Goal: Task Accomplishment & Management: Manage account settings

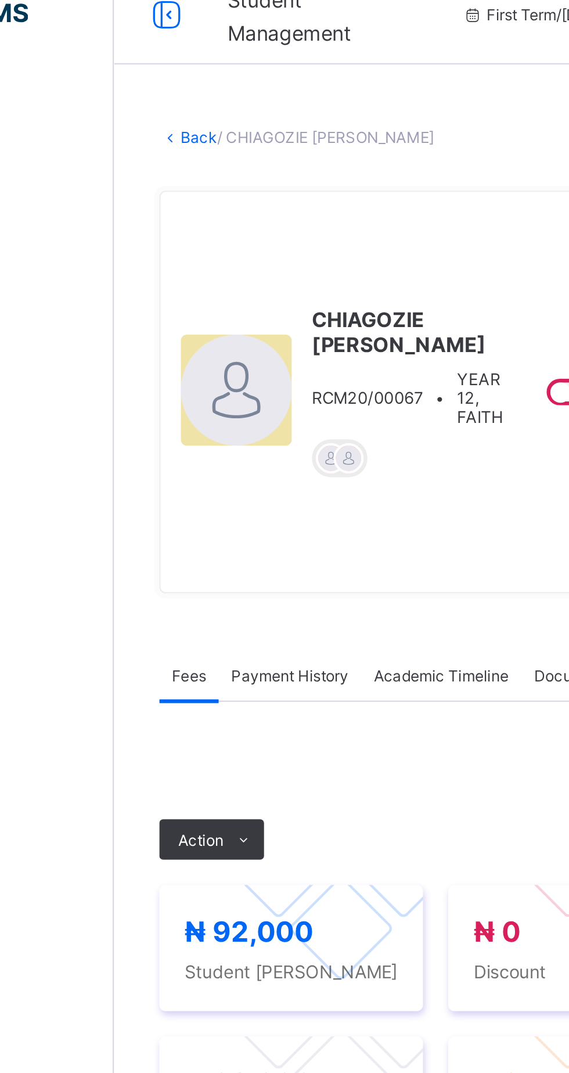
click at [187, 80] on link "Back" at bounding box center [178, 79] width 17 height 9
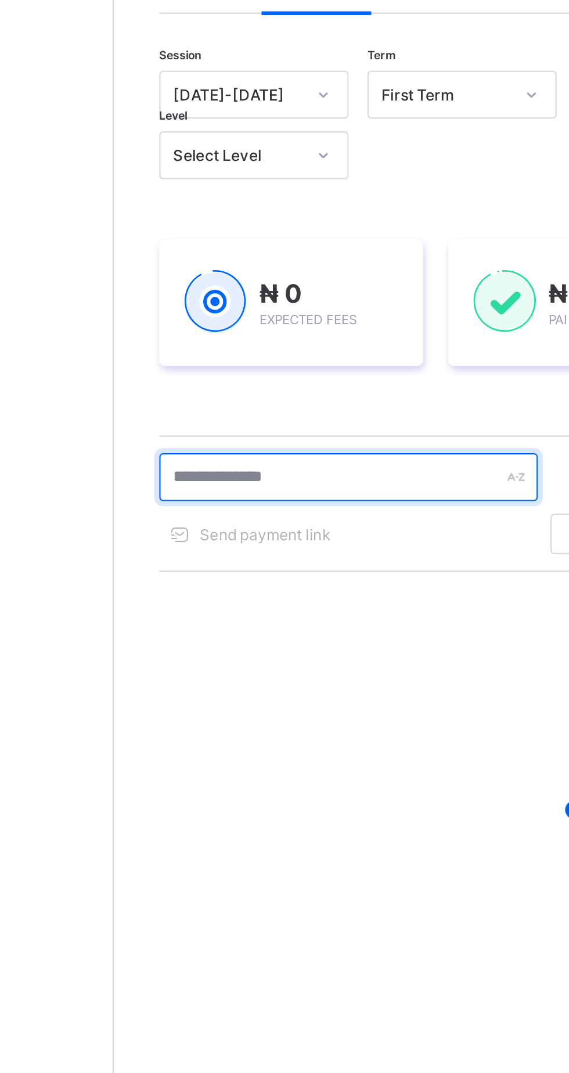
click at [239, 315] on input "text" at bounding box center [247, 312] width 174 height 22
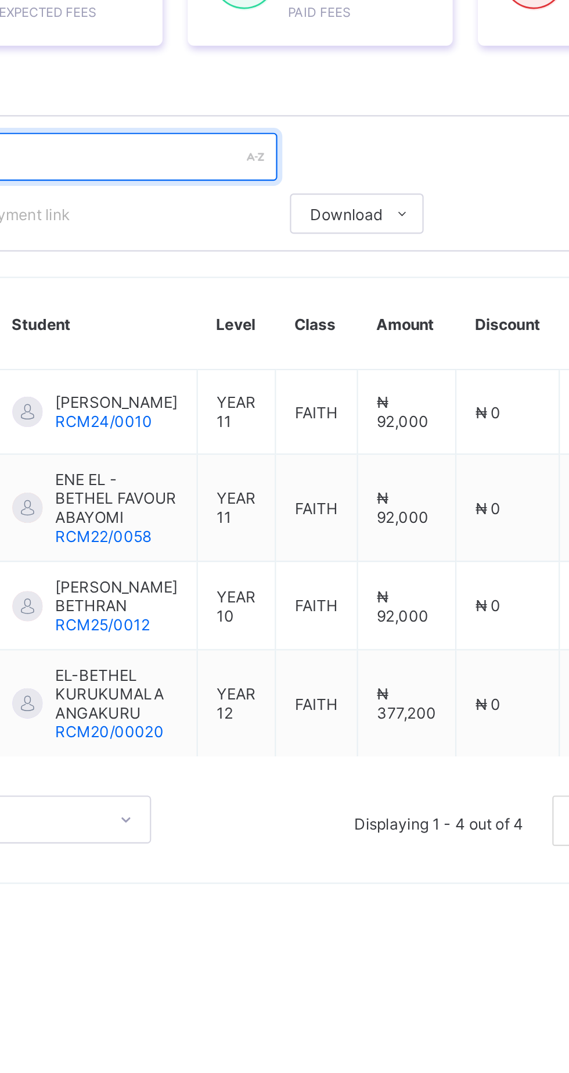
type input "*********"
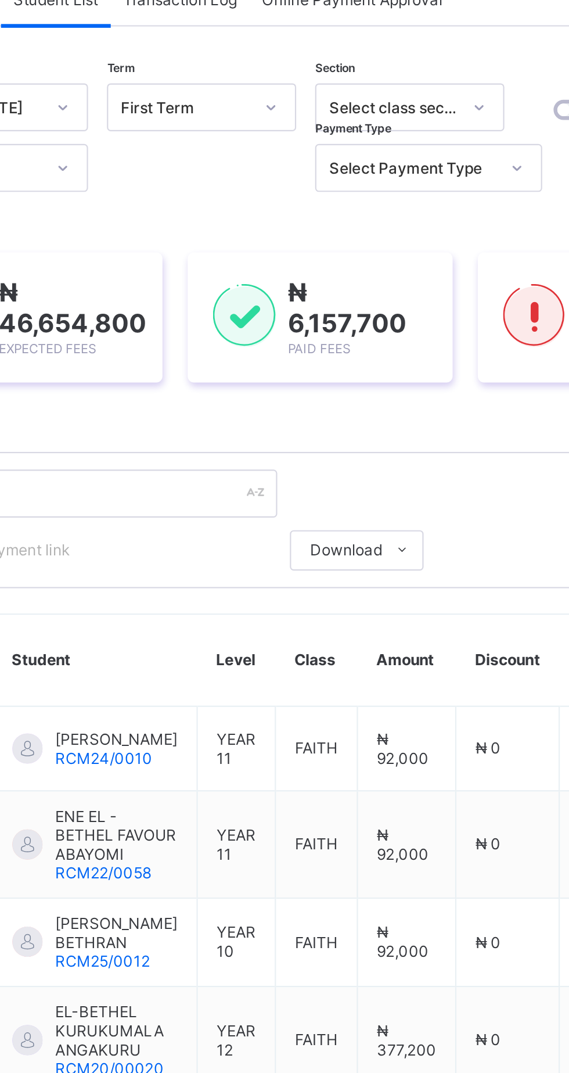
click at [410, 138] on span "Resume" at bounding box center [421, 134] width 26 height 9
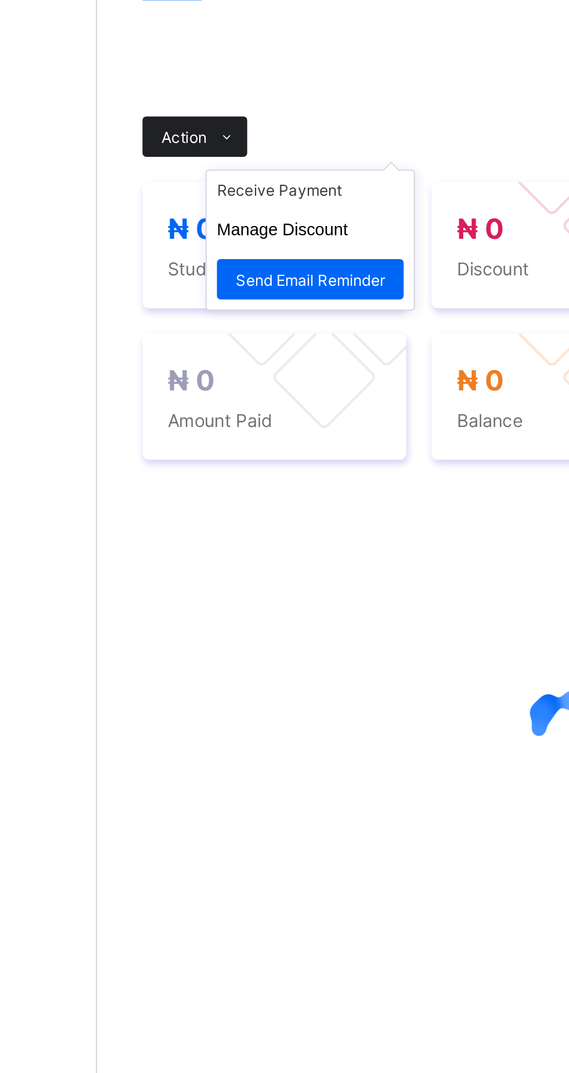
click at [196, 296] on span at bounding box center [199, 305] width 19 height 19
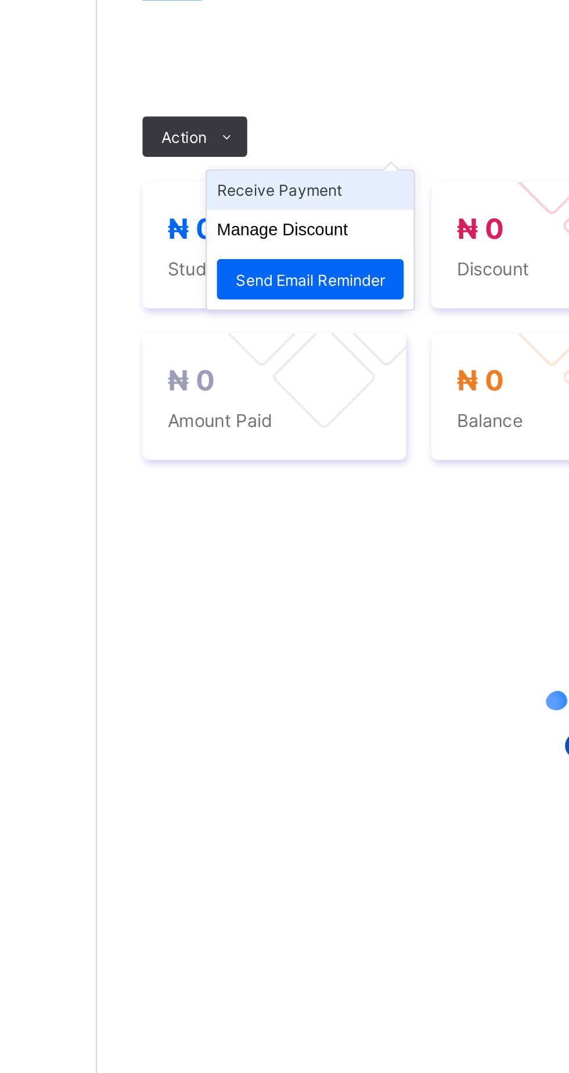
click at [247, 330] on li "Receive Payment" at bounding box center [237, 330] width 95 height 18
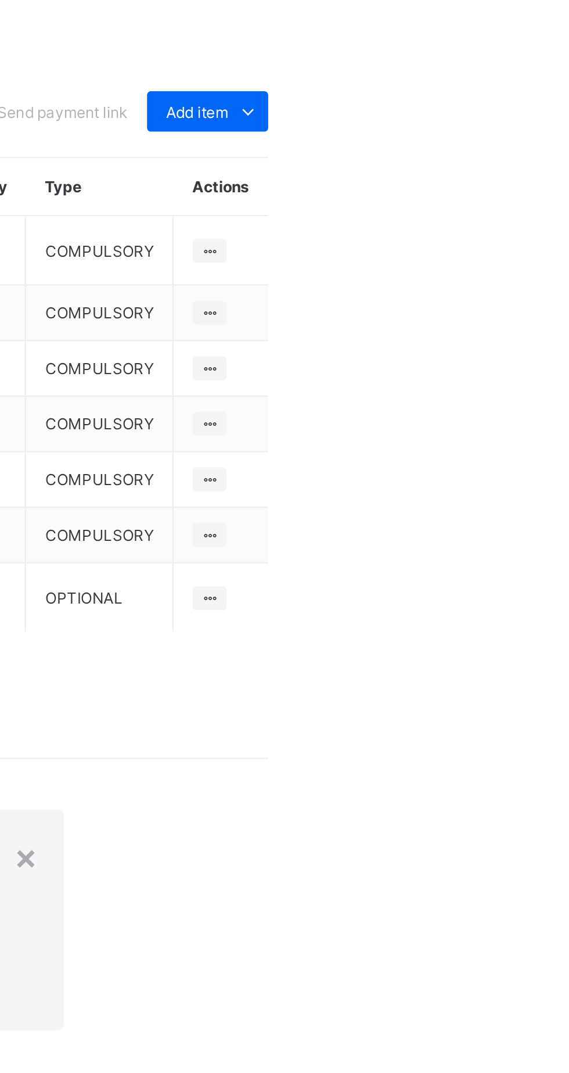
click at [454, 905] on div "No Outstanding Fees" at bounding box center [354, 931] width 199 height 53
click at [443, 917] on div "×" at bounding box center [436, 927] width 11 height 20
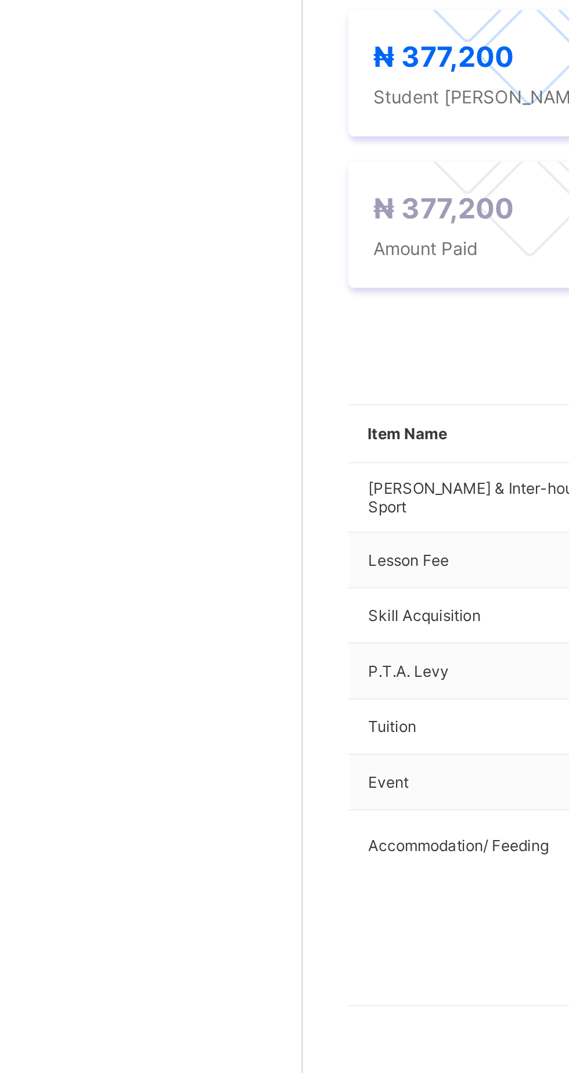
click at [219, 332] on span "Payment History" at bounding box center [220, 327] width 54 height 9
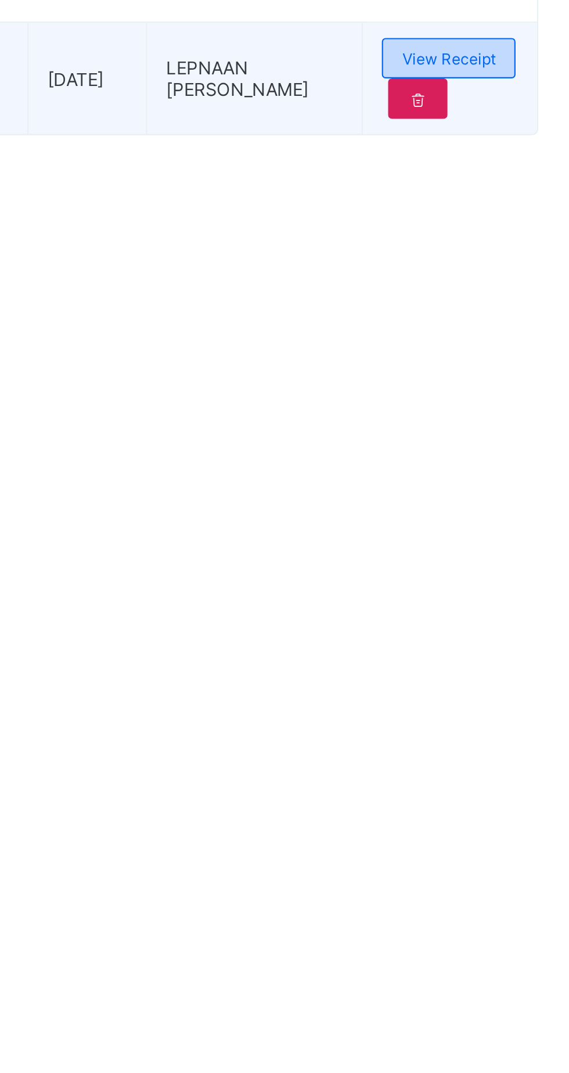
click at [524, 451] on span "View Receipt" at bounding box center [506, 446] width 43 height 9
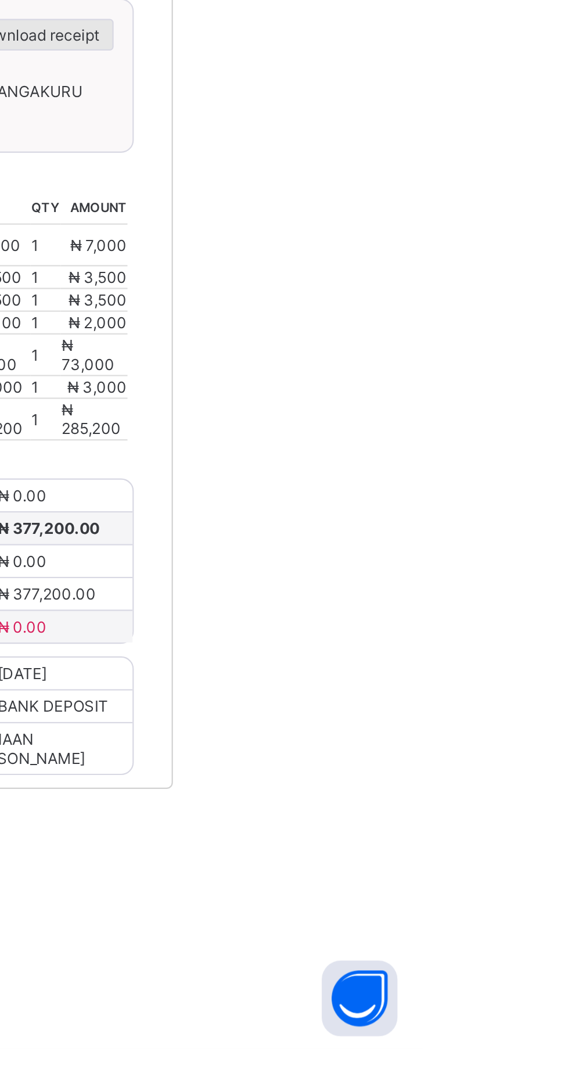
click at [420, 610] on span "Download receipt" at bounding box center [391, 606] width 57 height 9
